Goal: Information Seeking & Learning: Learn about a topic

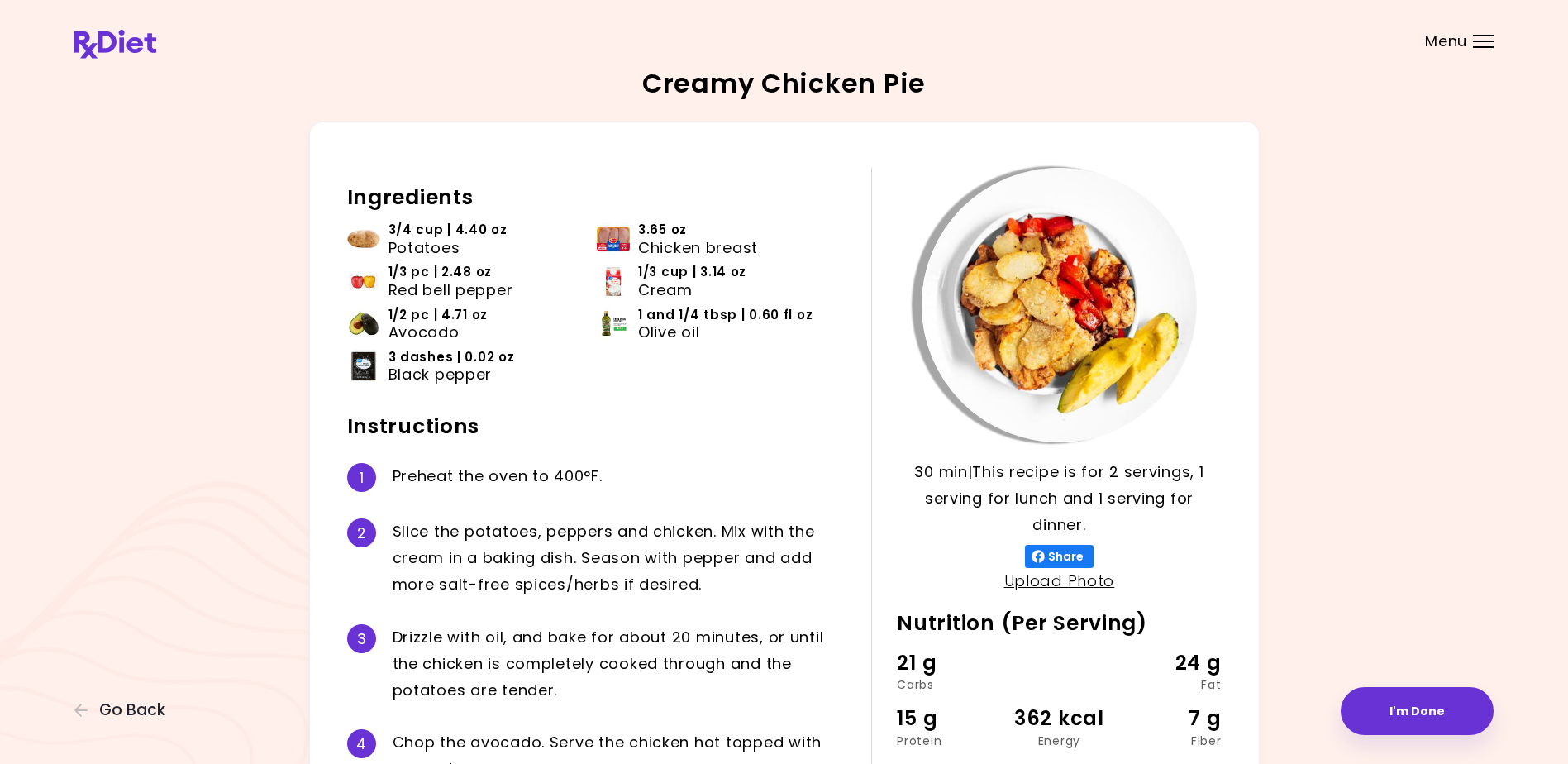
click at [1479, 37] on div "Menu" at bounding box center [1483, 41] width 21 height 13
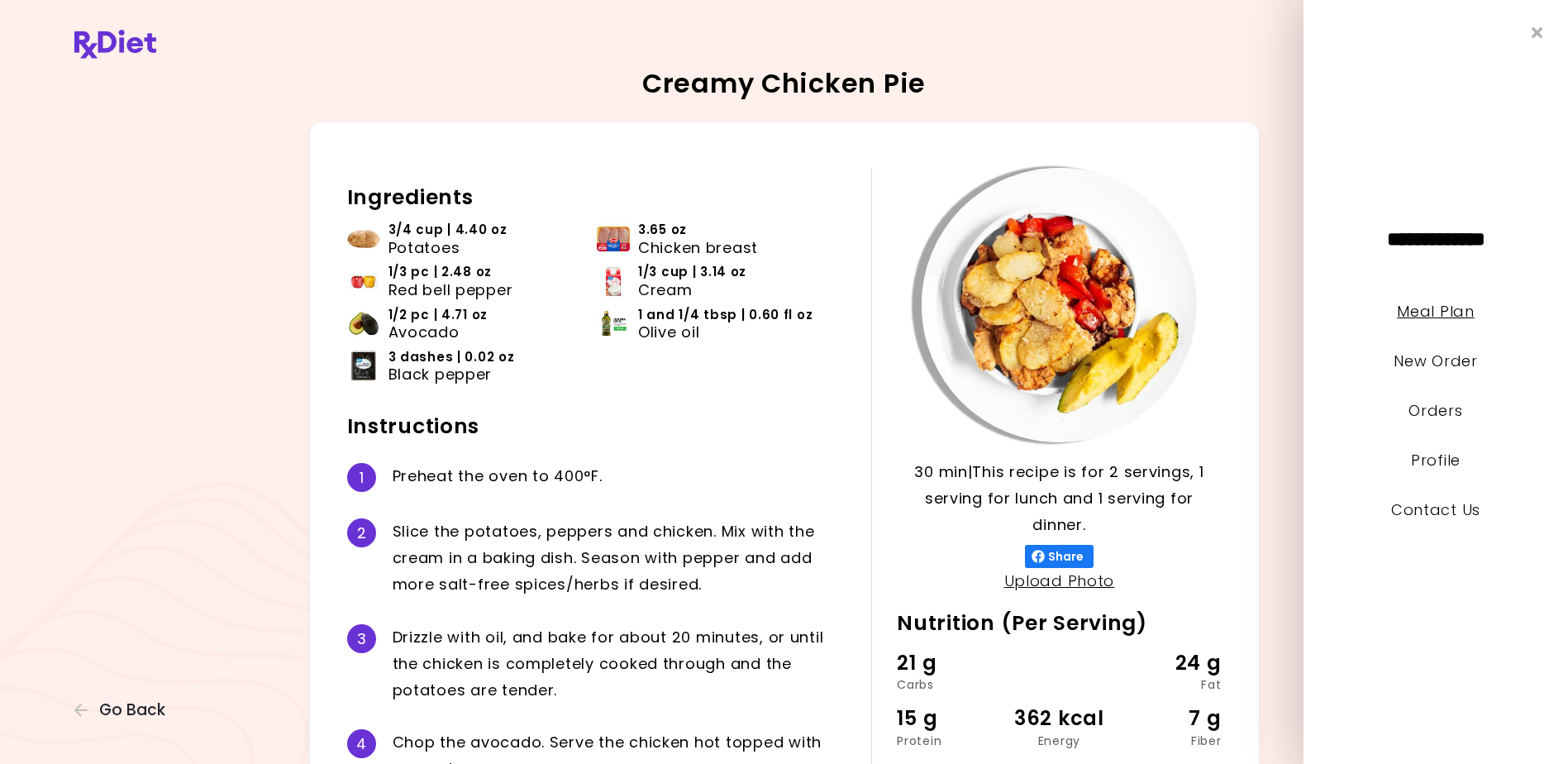
click at [1429, 309] on link "Meal Plan" at bounding box center [1435, 311] width 77 height 21
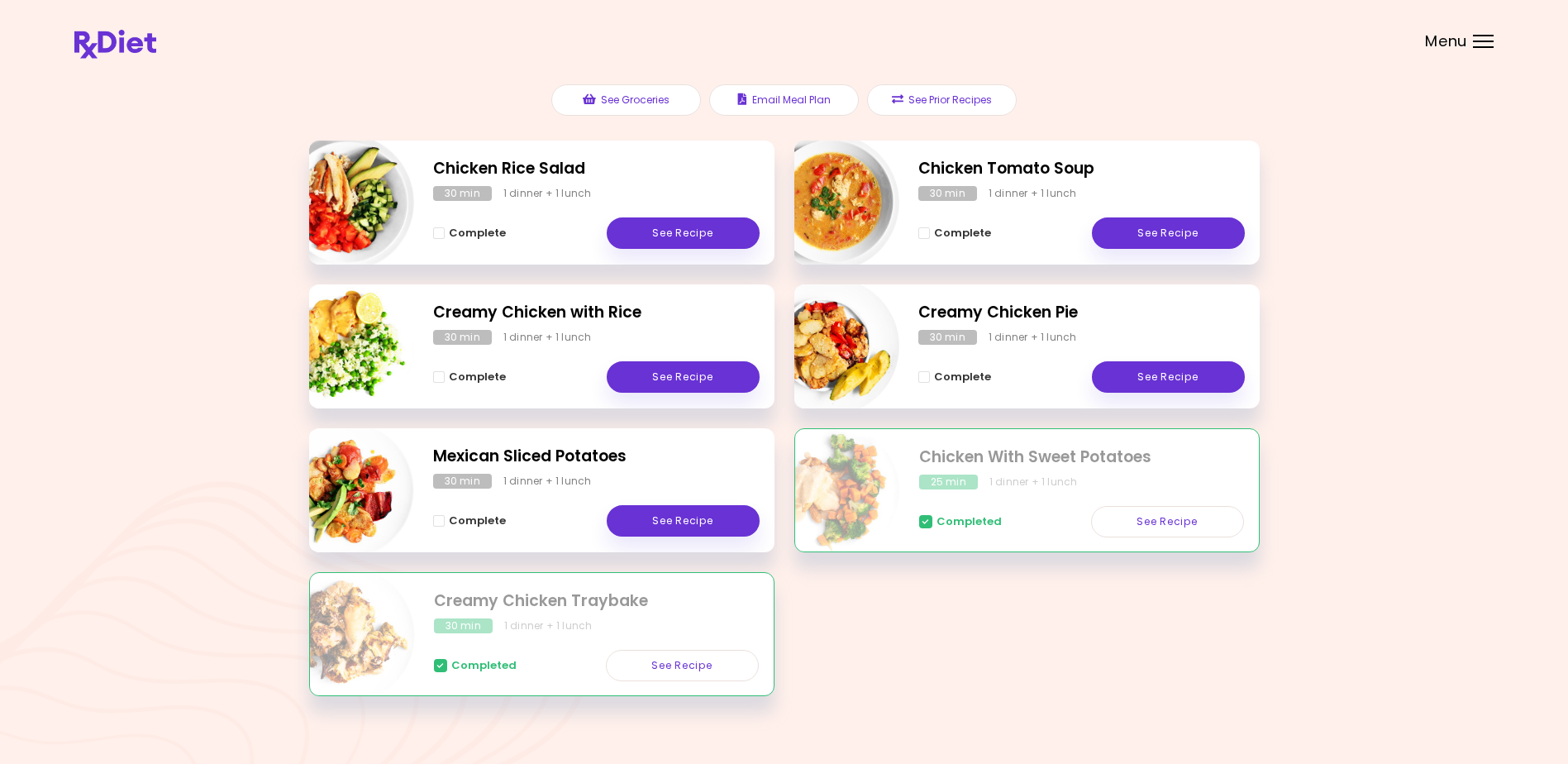
scroll to position [211, 0]
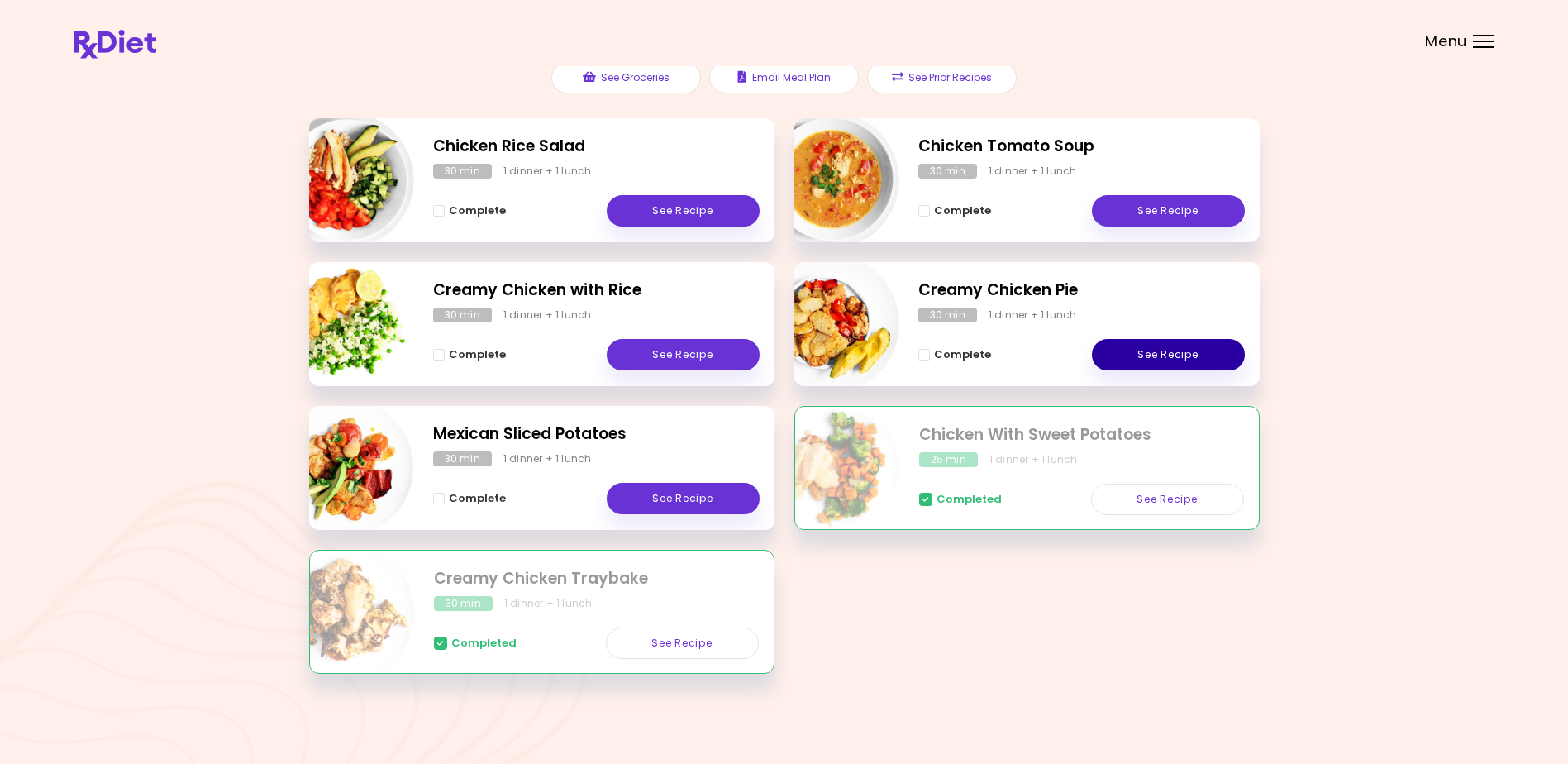
click at [1157, 350] on link "See Recipe" at bounding box center [1168, 354] width 153 height 31
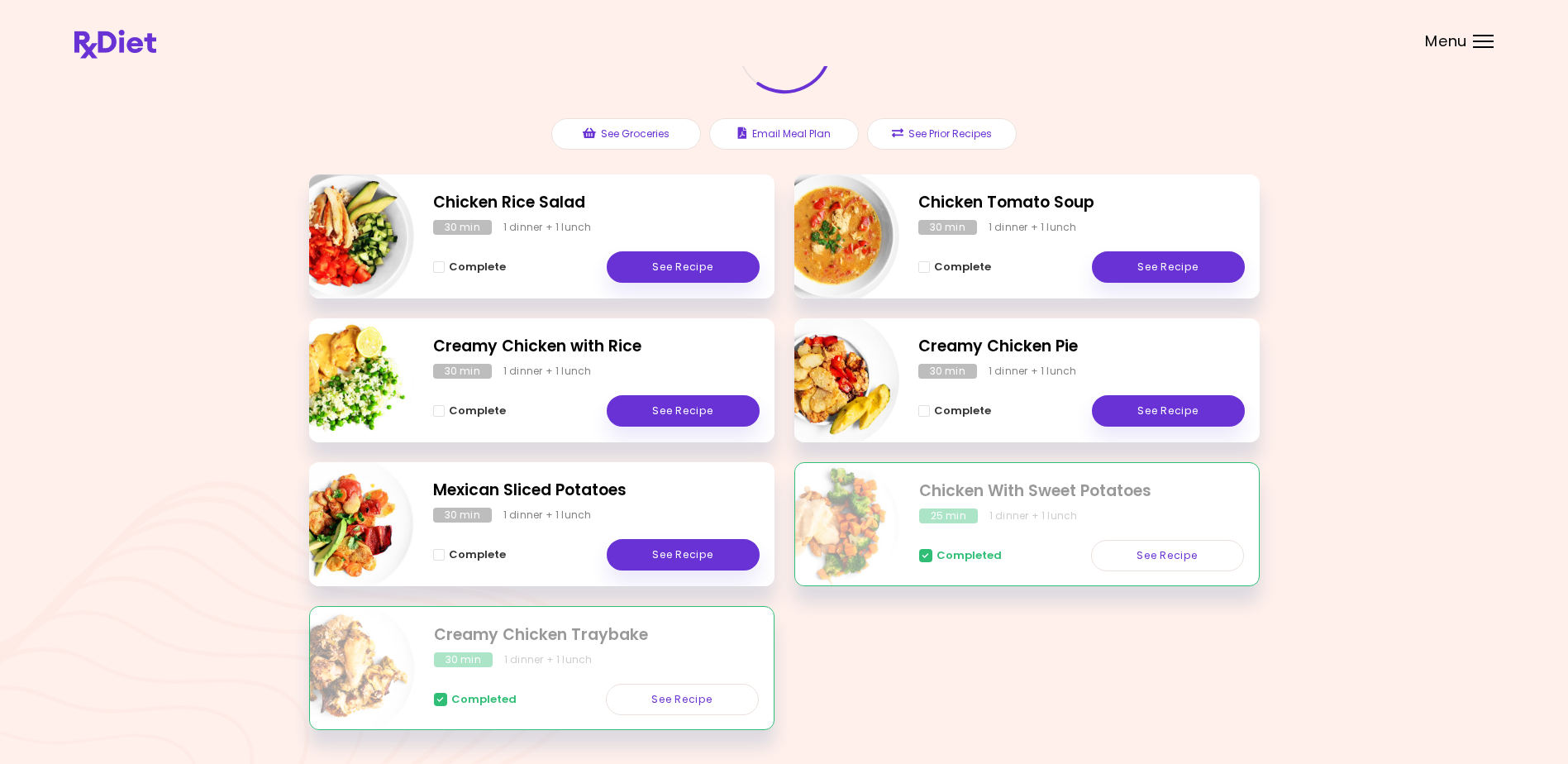
scroll to position [166, 0]
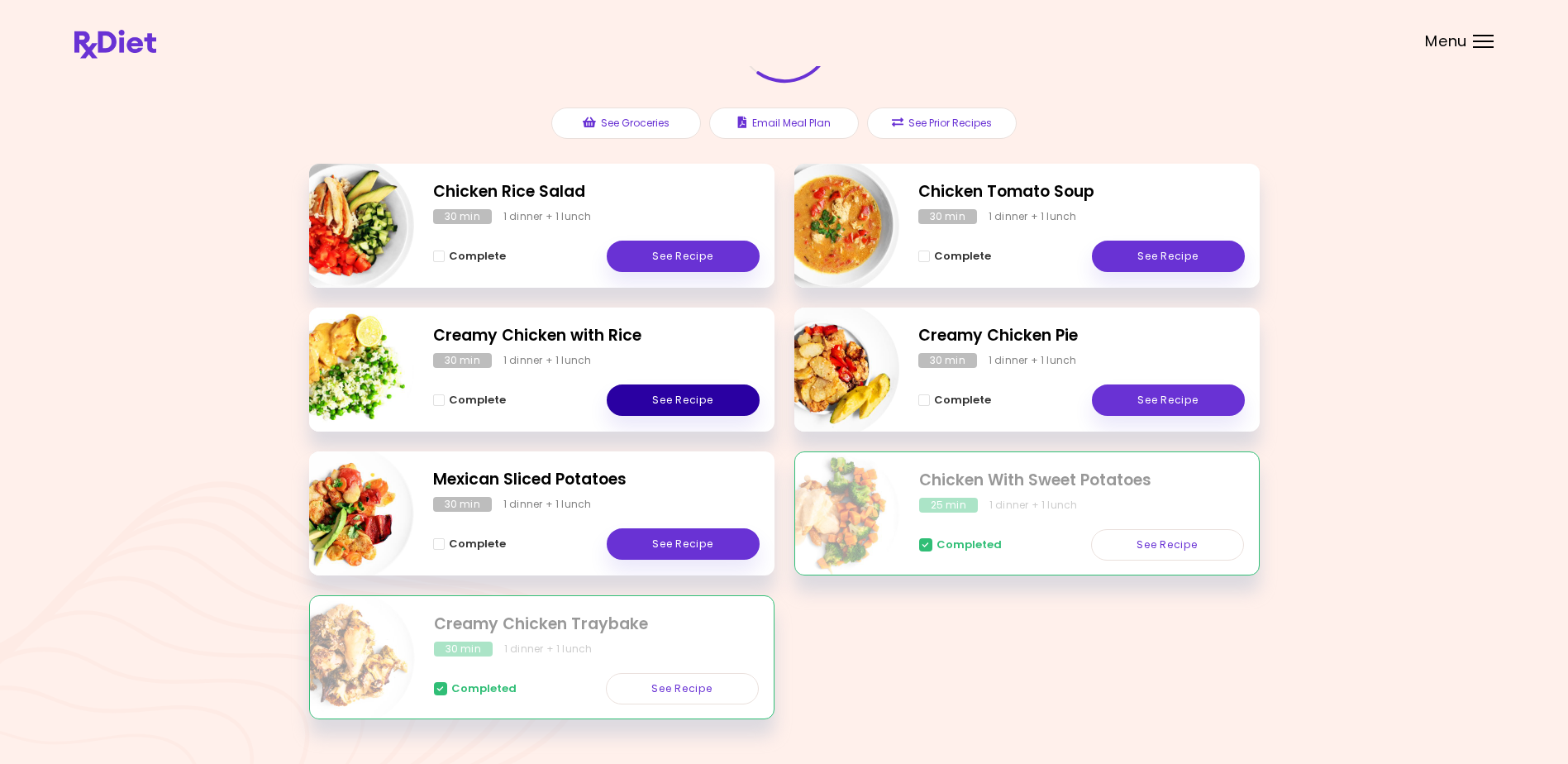
click at [694, 395] on link "See Recipe" at bounding box center [683, 399] width 153 height 31
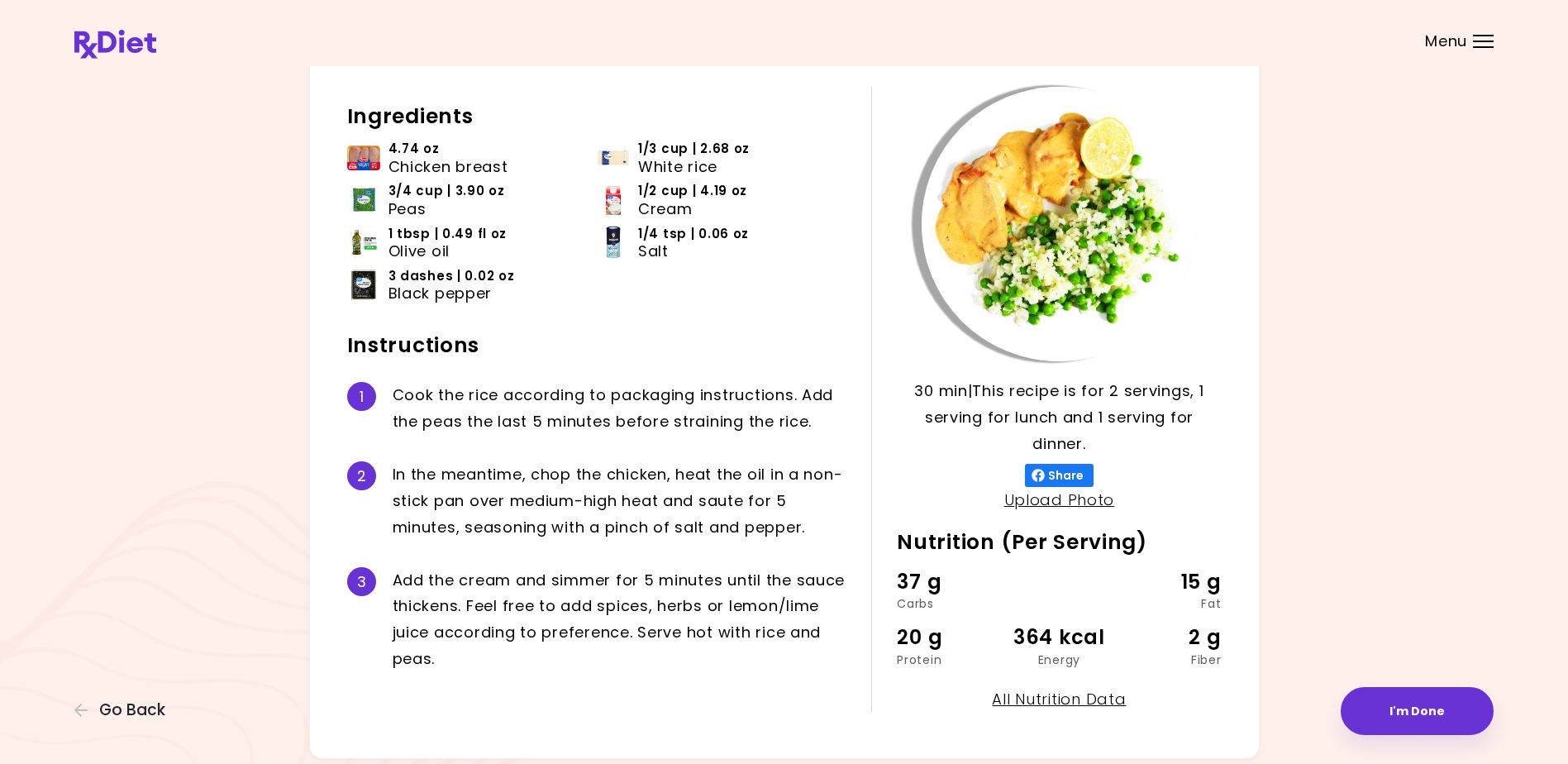
scroll to position [146, 0]
